Goal: Task Accomplishment & Management: Manage account settings

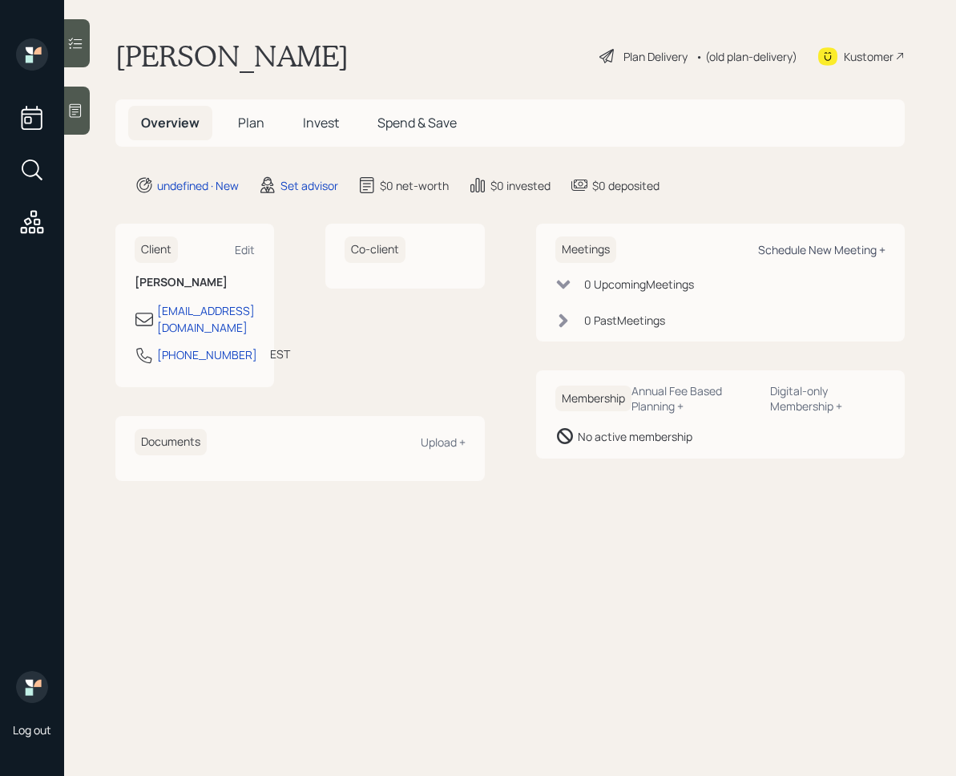
click at [813, 249] on div "Schedule New Meeting +" at bounding box center [821, 249] width 127 height 15
select select "round-robin"
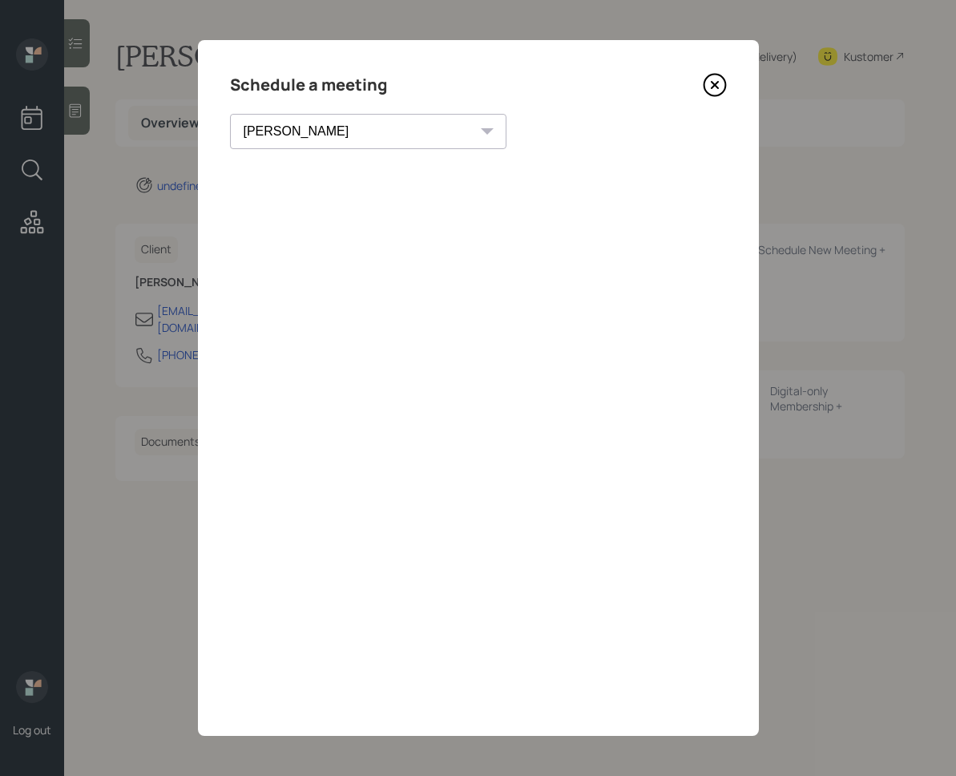
click at [722, 92] on icon at bounding box center [715, 86] width 22 height 22
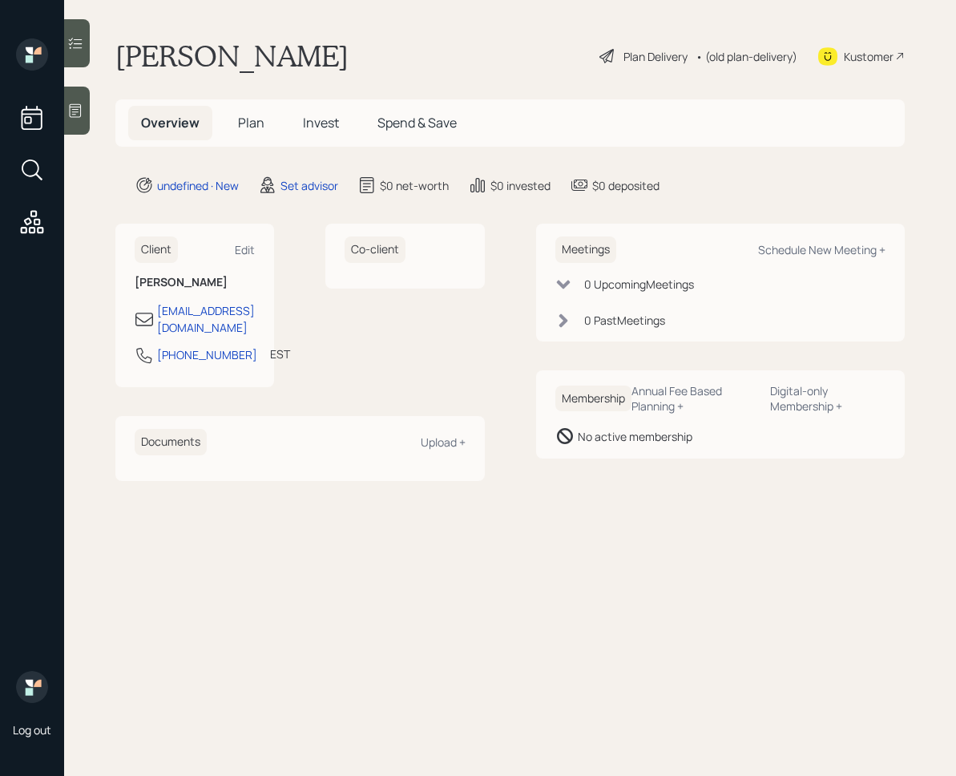
click at [68, 119] on div at bounding box center [77, 111] width 26 height 48
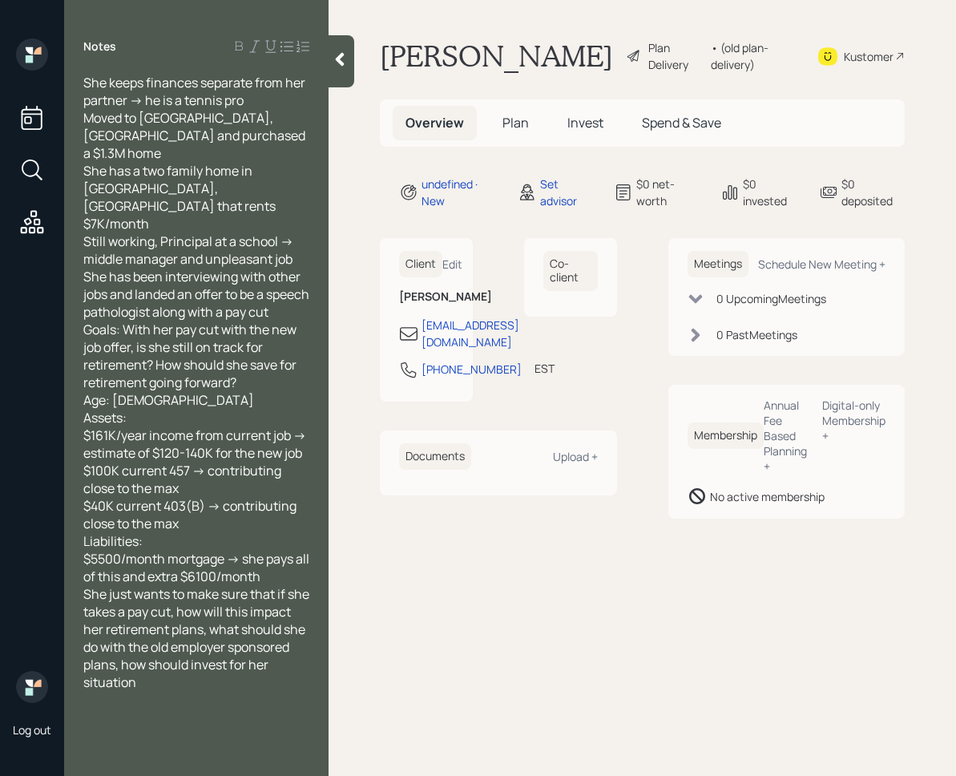
click at [342, 75] on div at bounding box center [342, 61] width 26 height 52
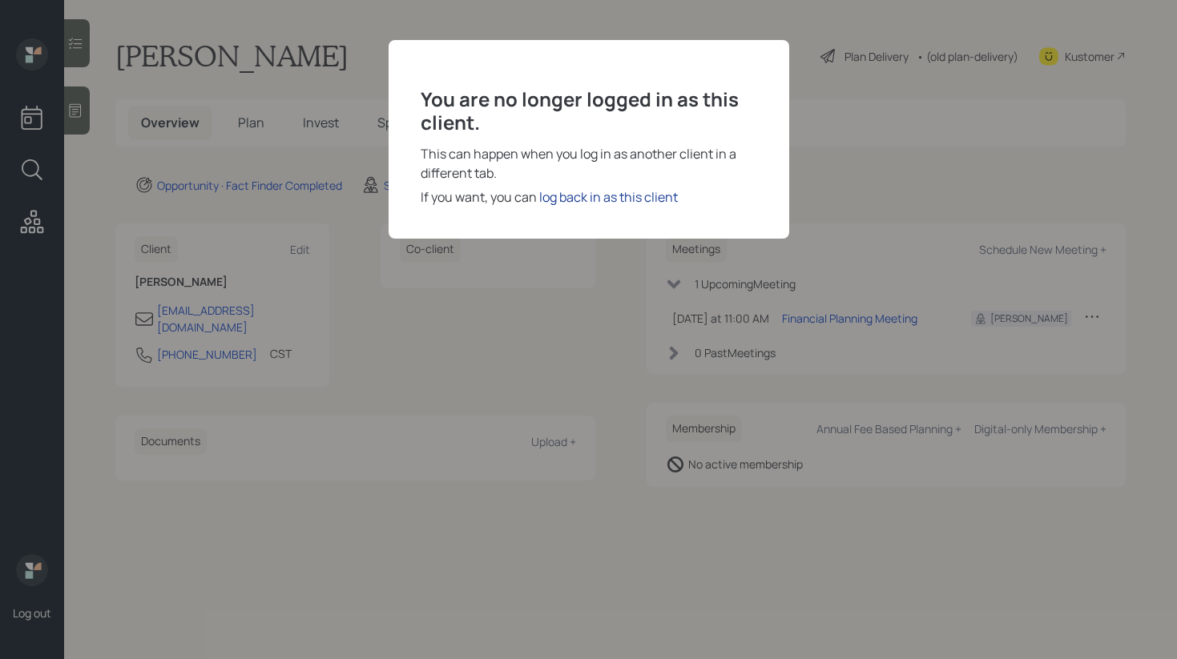
click at [546, 198] on div "log back in as this client" at bounding box center [608, 197] width 139 height 19
